Goal: Information Seeking & Learning: Learn about a topic

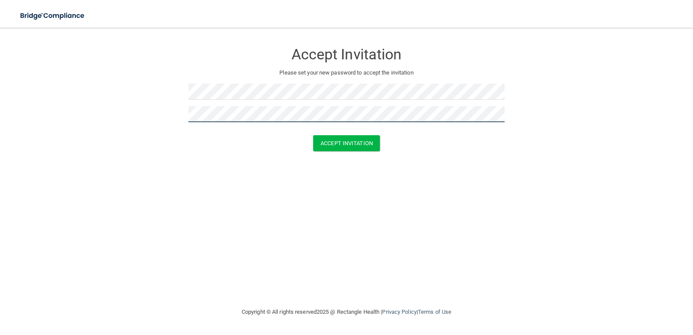
click at [313, 135] on button "Accept Invitation" at bounding box center [346, 143] width 67 height 16
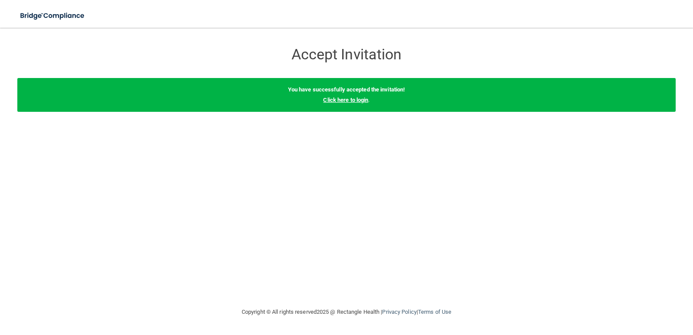
click at [357, 98] on link "Click here to login" at bounding box center [345, 100] width 45 height 6
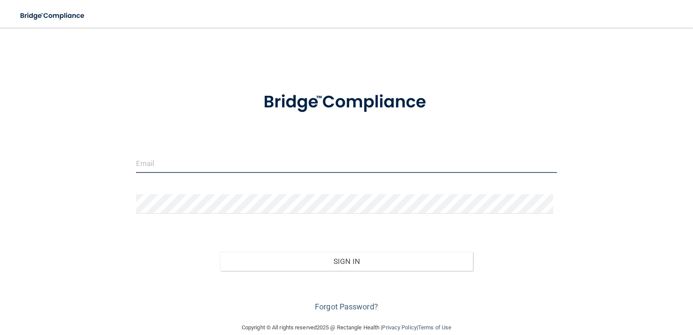
click at [257, 158] on input "email" at bounding box center [347, 162] width 422 height 19
drag, startPoint x: 203, startPoint y: 163, endPoint x: 183, endPoint y: 164, distance: 19.5
click at [183, 164] on input "email" at bounding box center [347, 162] width 422 height 19
type input "[EMAIL_ADDRESS][DOMAIN_NAME]"
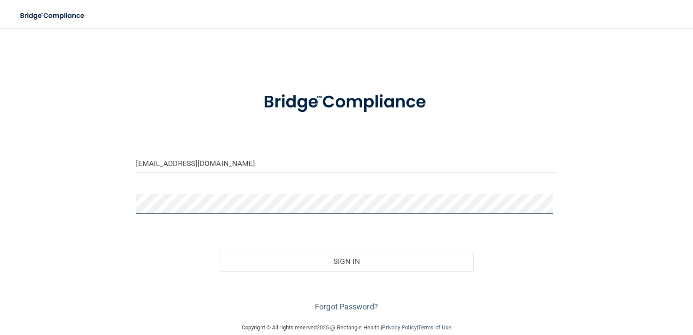
click at [220, 252] on button "Sign In" at bounding box center [346, 261] width 253 height 19
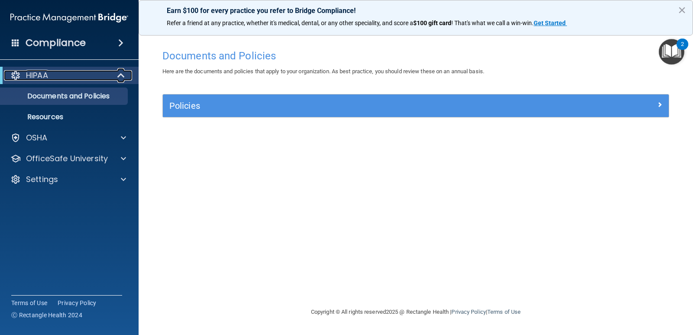
click at [111, 78] on div at bounding box center [121, 75] width 21 height 10
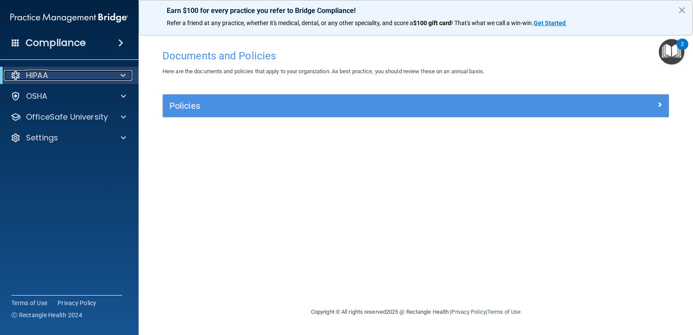
click at [115, 75] on div at bounding box center [121, 75] width 21 height 10
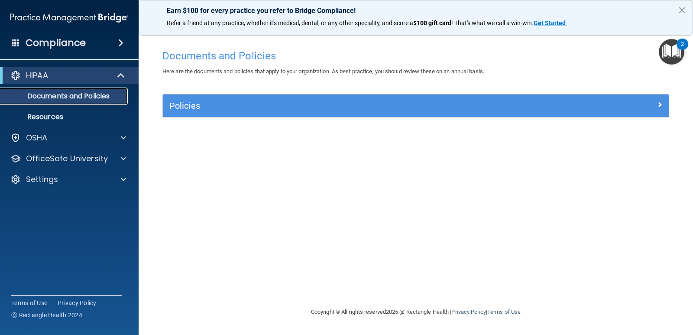
click at [95, 96] on p "Documents and Policies" at bounding box center [65, 96] width 118 height 9
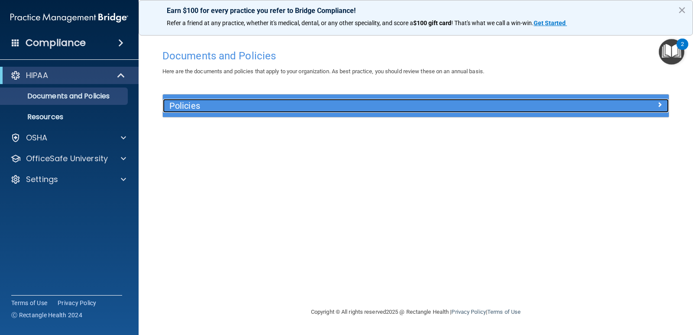
click at [360, 113] on div "Policies" at bounding box center [352, 106] width 379 height 14
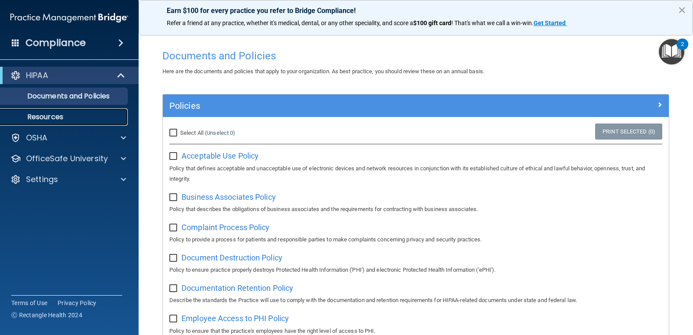
click at [74, 115] on p "Resources" at bounding box center [65, 117] width 118 height 9
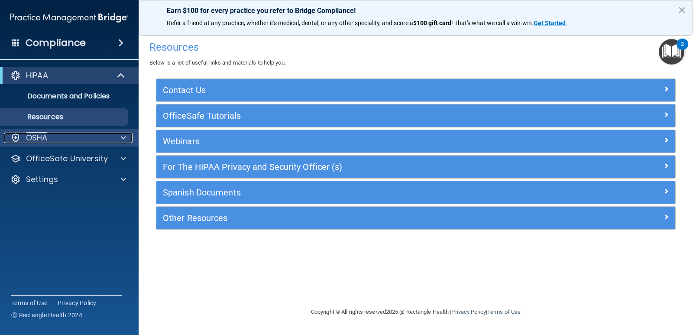
click at [83, 137] on div "OSHA" at bounding box center [57, 138] width 107 height 10
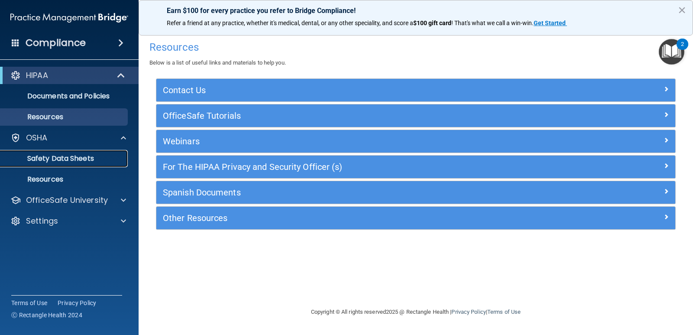
click at [75, 157] on p "Safety Data Sheets" at bounding box center [65, 158] width 118 height 9
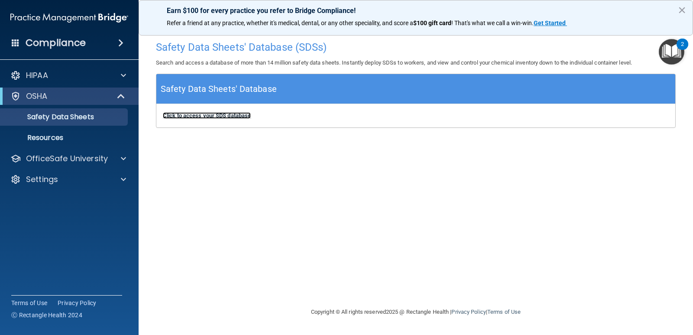
click at [235, 115] on b "Click to access your SDS database" at bounding box center [207, 115] width 88 height 6
click at [66, 133] on p "Resources" at bounding box center [65, 137] width 118 height 9
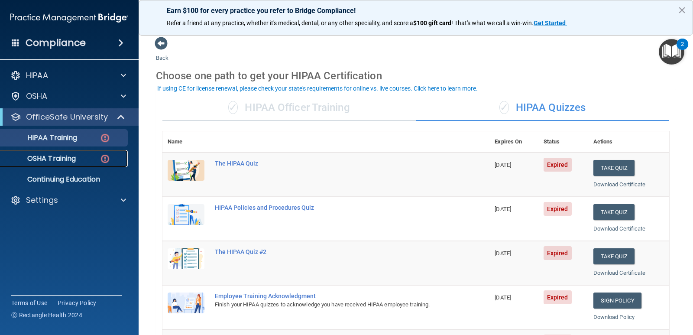
click at [53, 156] on p "OSHA Training" at bounding box center [41, 158] width 70 height 9
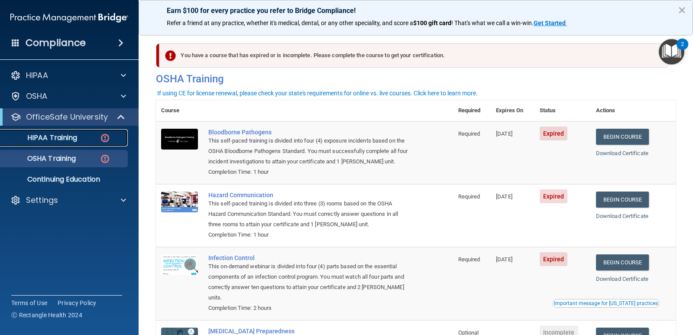
click at [86, 141] on div "HIPAA Training" at bounding box center [65, 137] width 118 height 9
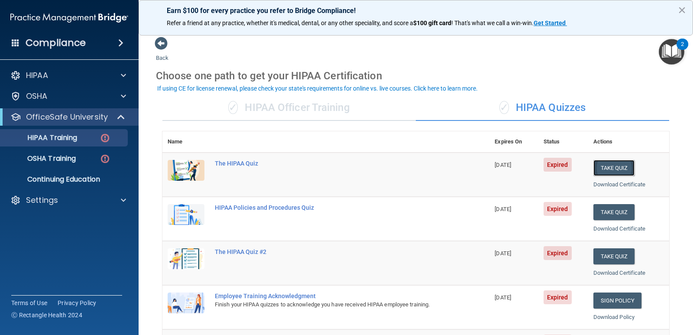
click at [621, 169] on button "Take Quiz" at bounding box center [614, 168] width 42 height 16
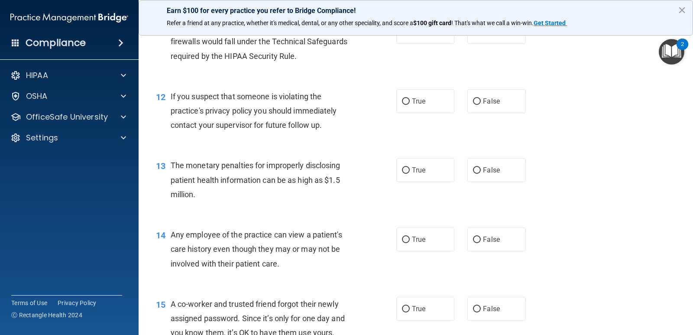
scroll to position [742, 0]
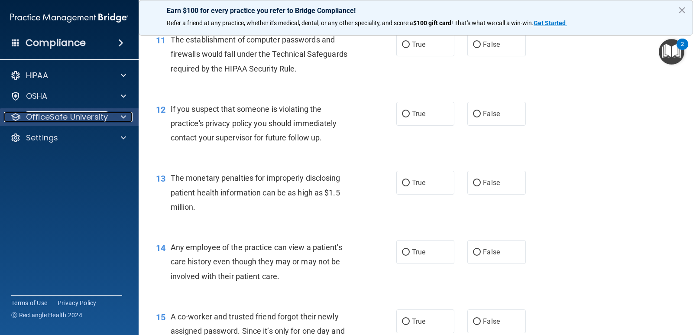
click at [115, 117] on div at bounding box center [122, 117] width 22 height 10
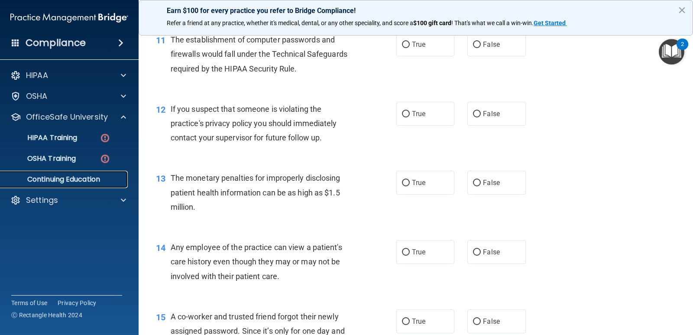
click at [81, 179] on p "Continuing Education" at bounding box center [65, 179] width 118 height 9
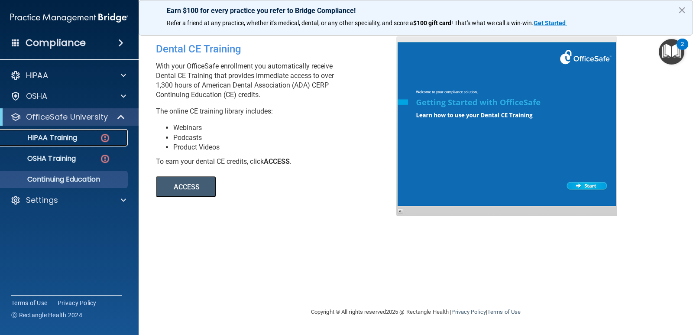
click at [92, 140] on div "HIPAA Training" at bounding box center [65, 137] width 118 height 9
